Goal: Task Accomplishment & Management: Use online tool/utility

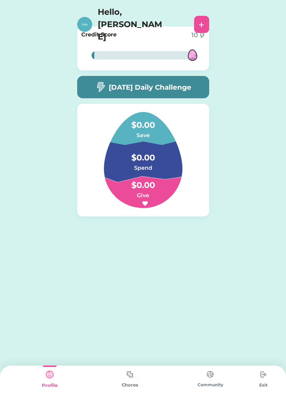
click at [108, 46] on div at bounding box center [143, 55] width 103 height 22
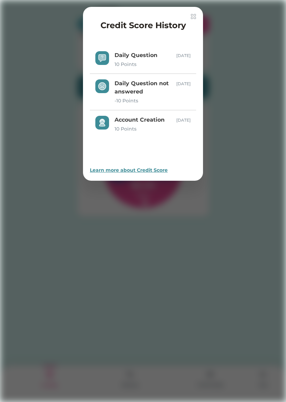
click at [170, 65] on div "10 Points" at bounding box center [146, 64] width 62 height 7
click at [116, 51] on div "Daily Question" at bounding box center [146, 55] width 62 height 8
click at [105, 61] on img at bounding box center [102, 58] width 8 height 8
click at [187, 20] on div "Credit Score History" at bounding box center [143, 26] width 106 height 15
click at [191, 15] on img at bounding box center [193, 16] width 5 height 5
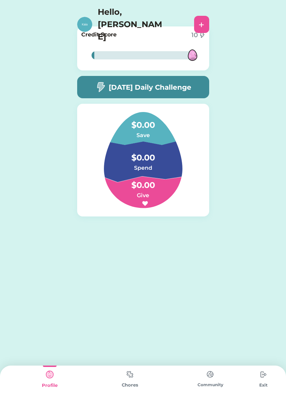
click at [84, 17] on img at bounding box center [84, 24] width 15 height 15
click at [188, 81] on div "[DATE] Daily Challenge" at bounding box center [143, 87] width 132 height 22
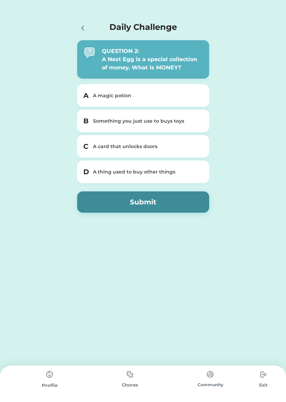
click at [179, 170] on div "A thing used to buy other things" at bounding box center [147, 171] width 109 height 7
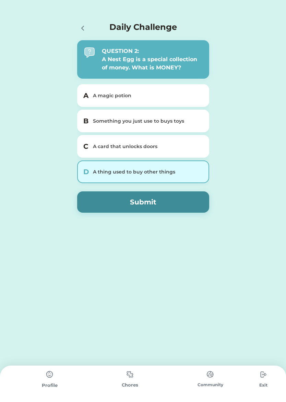
click at [175, 203] on button "Submit" at bounding box center [143, 201] width 132 height 21
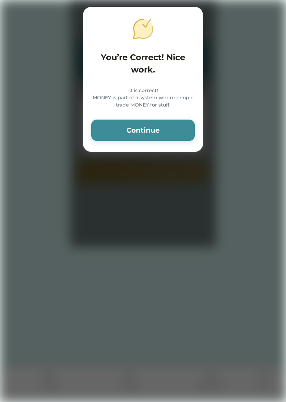
click at [173, 141] on button "Continue" at bounding box center [143, 130] width 104 height 21
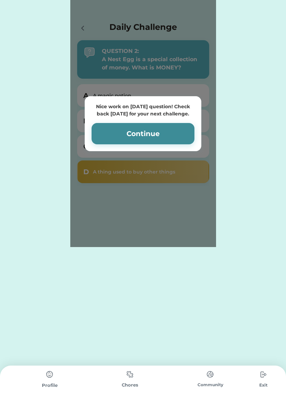
click at [169, 138] on button "Continue" at bounding box center [143, 133] width 103 height 21
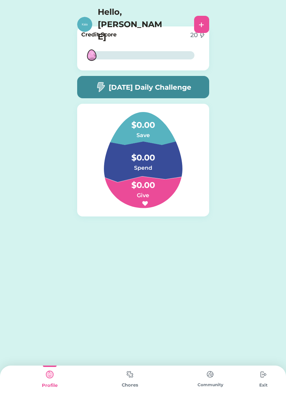
click at [127, 371] on img at bounding box center [130, 374] width 14 height 13
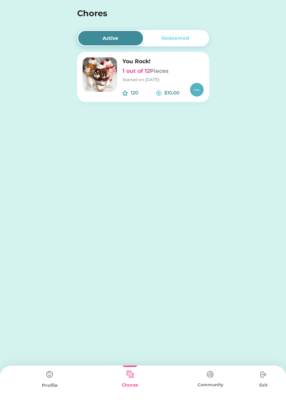
click at [111, 76] on img at bounding box center [100, 74] width 34 height 34
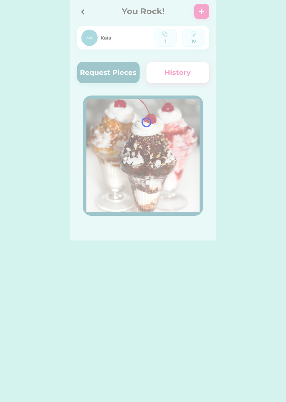
click at [127, 78] on div at bounding box center [143, 120] width 146 height 240
click at [118, 76] on button "Request Pieces" at bounding box center [108, 72] width 63 height 21
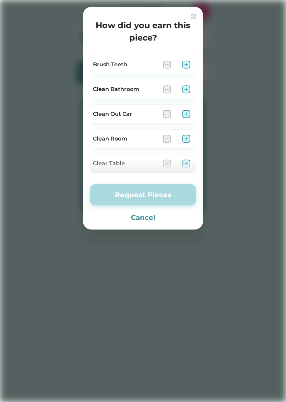
click at [143, 65] on div "Brush Teeth" at bounding box center [125, 64] width 65 height 8
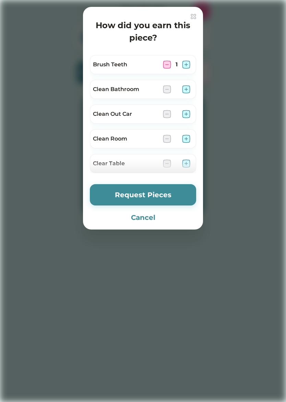
click at [144, 51] on div "How did you earn this piece? Brush Teeth 1 Clean Bathroom Clean Out Car Clean R…" at bounding box center [143, 118] width 120 height 223
click at [166, 57] on div "Brush Teeth 1" at bounding box center [143, 64] width 106 height 19
click at [163, 62] on img at bounding box center [167, 64] width 8 height 8
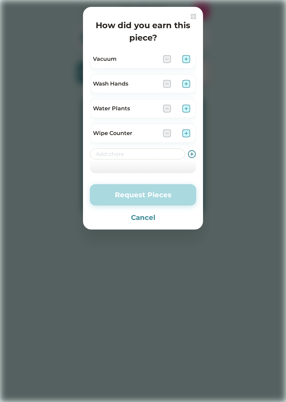
scroll to position [475, 0]
click at [120, 154] on input "input" at bounding box center [137, 153] width 95 height 11
click at [210, 163] on div at bounding box center [143, 201] width 286 height 402
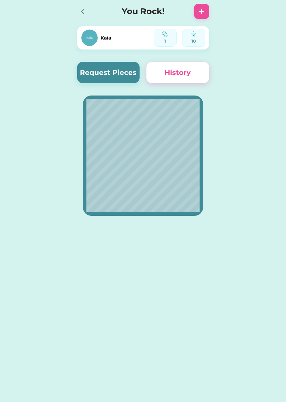
click at [127, 73] on button "Request Pieces" at bounding box center [108, 72] width 63 height 21
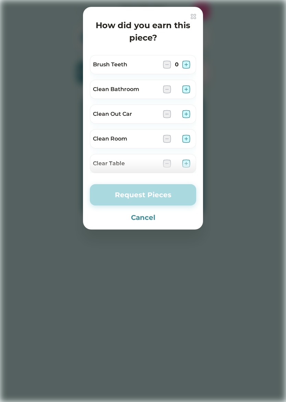
scroll to position [0, 0]
click at [189, 62] on img at bounding box center [186, 64] width 8 height 8
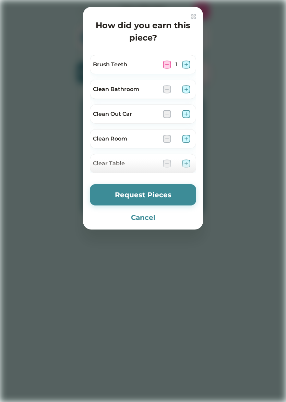
click at [168, 66] on img at bounding box center [167, 64] width 8 height 8
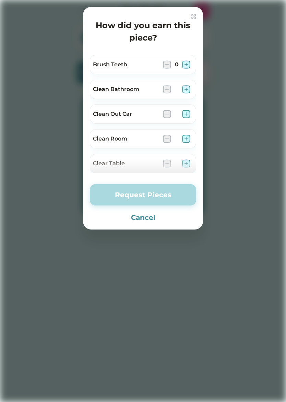
click at [6, 184] on div at bounding box center [143, 201] width 286 height 402
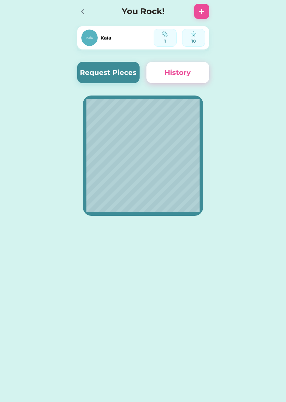
click at [126, 69] on button "Request Pieces" at bounding box center [108, 72] width 63 height 21
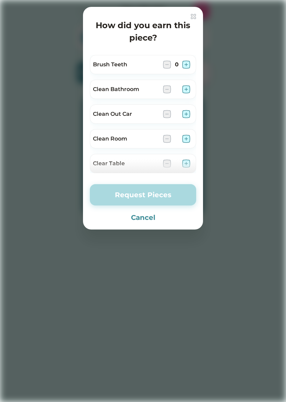
click at [187, 62] on img at bounding box center [186, 64] width 8 height 8
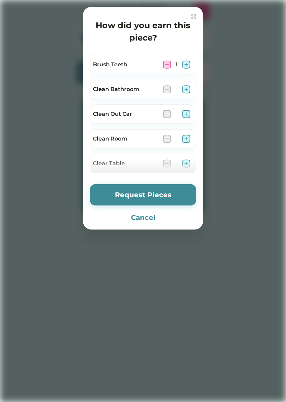
click at [186, 60] on img at bounding box center [186, 64] width 8 height 8
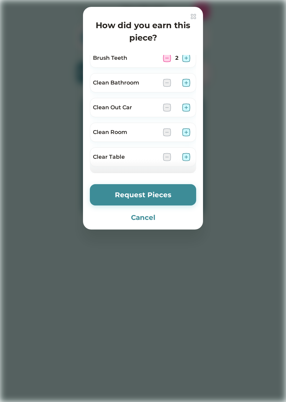
scroll to position [6, 0]
click at [189, 129] on img at bounding box center [186, 132] width 8 height 8
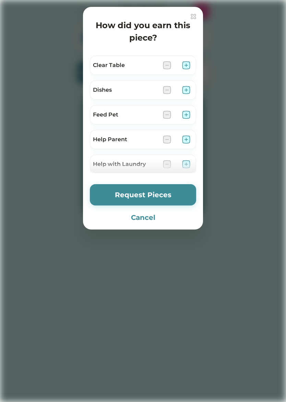
scroll to position [99, 0]
click at [188, 112] on img at bounding box center [186, 114] width 8 height 8
click at [190, 113] on img at bounding box center [186, 114] width 8 height 8
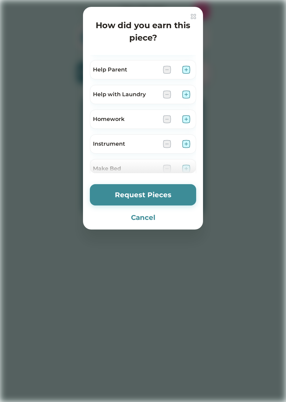
scroll to position [172, 0]
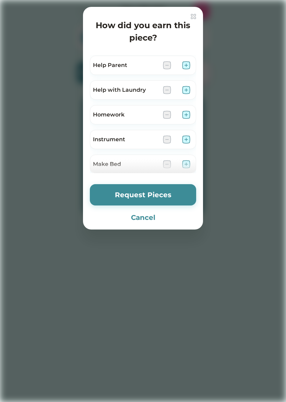
click at [185, 112] on img at bounding box center [186, 115] width 8 height 8
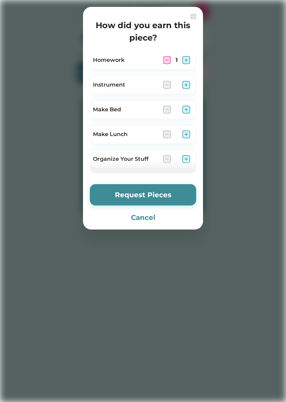
scroll to position [226, 0]
click at [189, 111] on img at bounding box center [186, 110] width 8 height 8
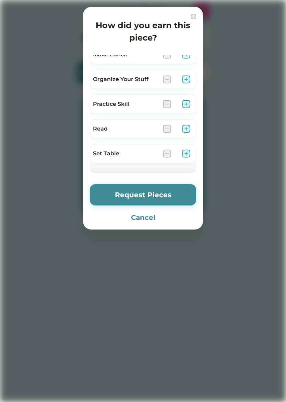
scroll to position [308, 0]
click at [179, 79] on div at bounding box center [176, 78] width 27 height 8
click at [187, 80] on img at bounding box center [186, 78] width 8 height 8
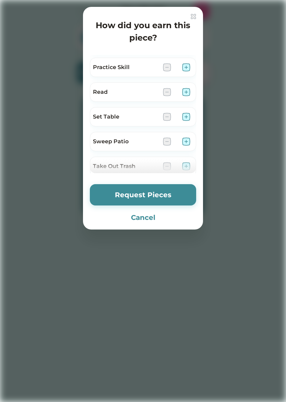
scroll to position [344, 0]
click at [184, 90] on img at bounding box center [186, 92] width 8 height 8
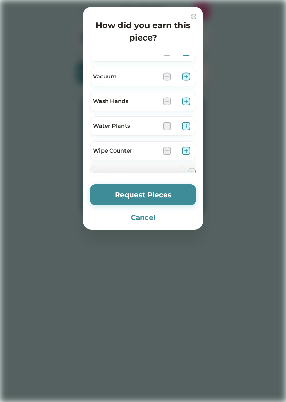
scroll to position [462, 0]
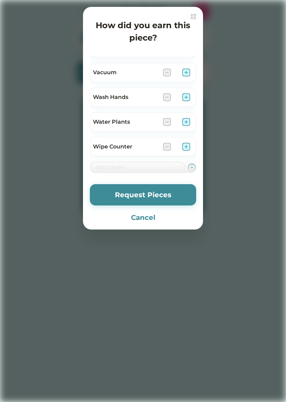
click at [184, 101] on img at bounding box center [186, 97] width 8 height 8
click at [169, 94] on img at bounding box center [167, 97] width 8 height 8
click at [286, 130] on div at bounding box center [143, 201] width 286 height 402
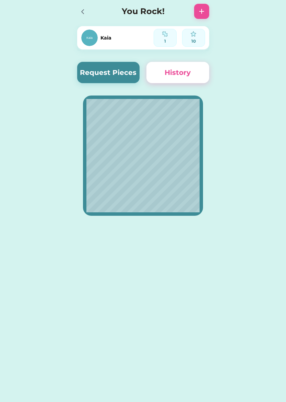
click at [92, 70] on button "Request Pieces" at bounding box center [108, 72] width 63 height 21
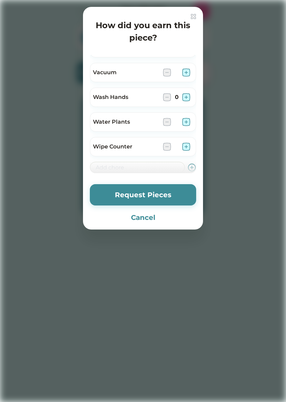
click at [3, 334] on div at bounding box center [143, 201] width 286 height 402
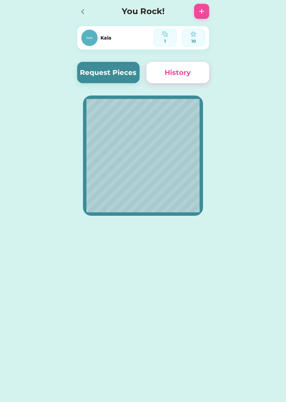
click at [93, 74] on button "Request Pieces" at bounding box center [108, 72] width 63 height 21
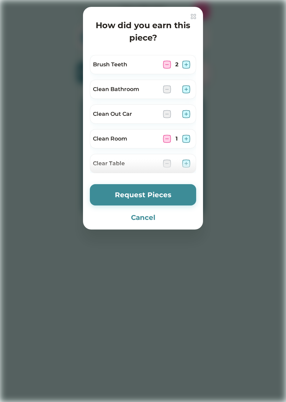
scroll to position [0, 0]
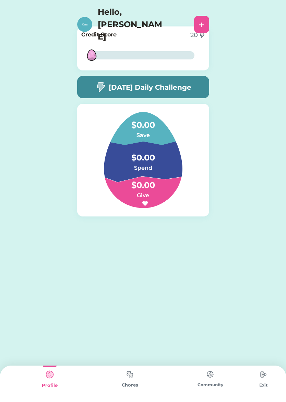
click at [123, 380] on img at bounding box center [130, 374] width 14 height 13
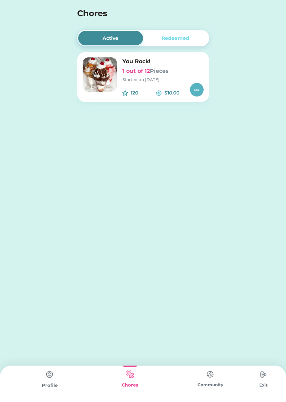
click at [186, 84] on div "120 $10.00" at bounding box center [163, 90] width 81 height 14
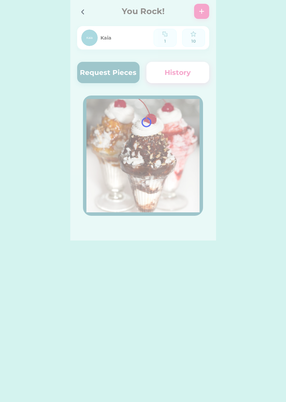
click at [251, 204] on div "Active Redeemed You Rock! 1 out of 12 Pieces Started on 9/25/25 120 $10.00 Kaia…" at bounding box center [143, 120] width 286 height 240
click at [253, 194] on div "Active Redeemed You Rock! 1 out of 12 Pieces Started on 9/25/25 120 $10.00 Kaia…" at bounding box center [143, 120] width 286 height 240
click at [275, 160] on div "Active Redeemed You Rock! 1 out of 12 Pieces Started on 9/25/25 120 $10.00 Kaia…" at bounding box center [143, 120] width 286 height 240
click at [279, 165] on div "Active Redeemed You Rock! 1 out of 12 Pieces Started on 9/25/25 120 $10.00 Kaia…" at bounding box center [143, 120] width 286 height 240
click at [246, 140] on div "Active Redeemed You Rock! 1 out of 12 Pieces Started on 9/25/25 120 $10.00 Kaia…" at bounding box center [143, 120] width 286 height 240
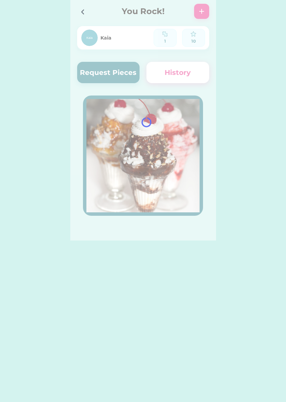
click at [115, 75] on div at bounding box center [143, 120] width 146 height 240
click at [115, 65] on div at bounding box center [143, 120] width 146 height 240
click at [109, 74] on div at bounding box center [143, 120] width 146 height 240
click at [83, 8] on icon at bounding box center [83, 12] width 8 height 8
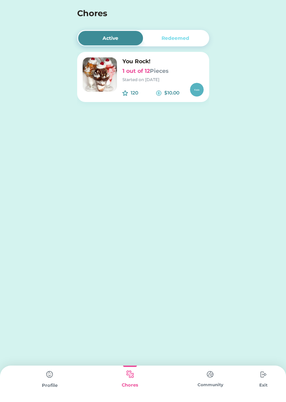
click at [138, 67] on h6 "1 out of 12 Pieces" at bounding box center [163, 71] width 81 height 8
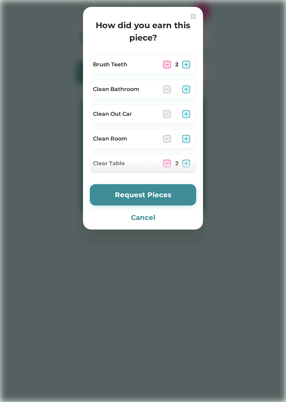
scroll to position [26, 0]
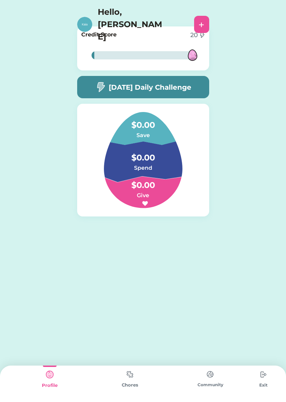
click at [133, 381] on img at bounding box center [130, 374] width 14 height 13
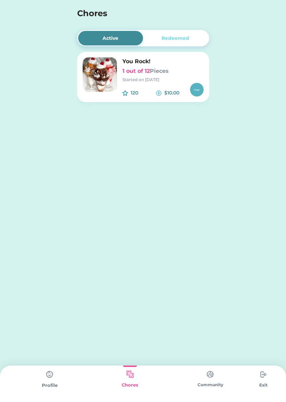
click at [106, 59] on img at bounding box center [100, 74] width 34 height 34
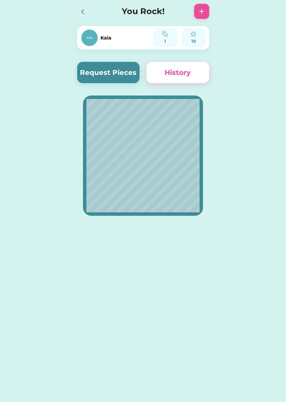
click at [118, 75] on button "Request Pieces" at bounding box center [108, 72] width 63 height 21
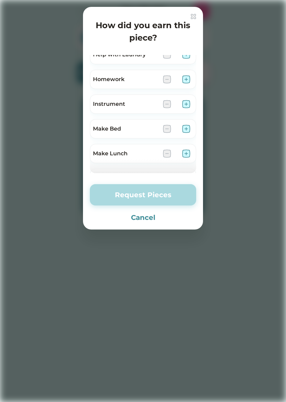
click at [196, 12] on div "How did you earn this piece? Brush Teeth Clean Bathroom Clean Out Car Clean Roo…" at bounding box center [143, 118] width 120 height 223
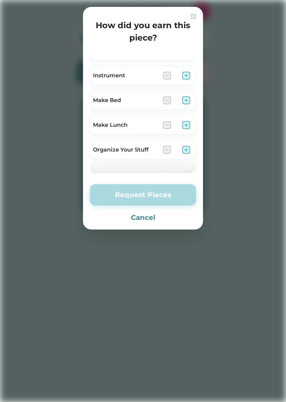
click at [191, 6] on div at bounding box center [143, 201] width 286 height 402
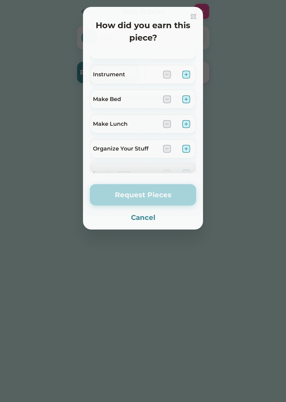
scroll to position [239, 0]
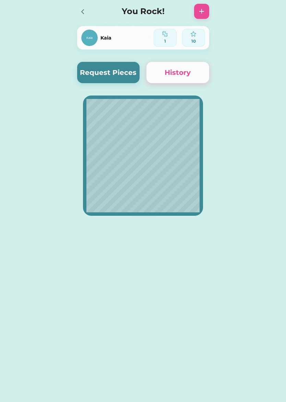
click at [194, 16] on img at bounding box center [193, 16] width 5 height 5
